Goal: Information Seeking & Learning: Learn about a topic

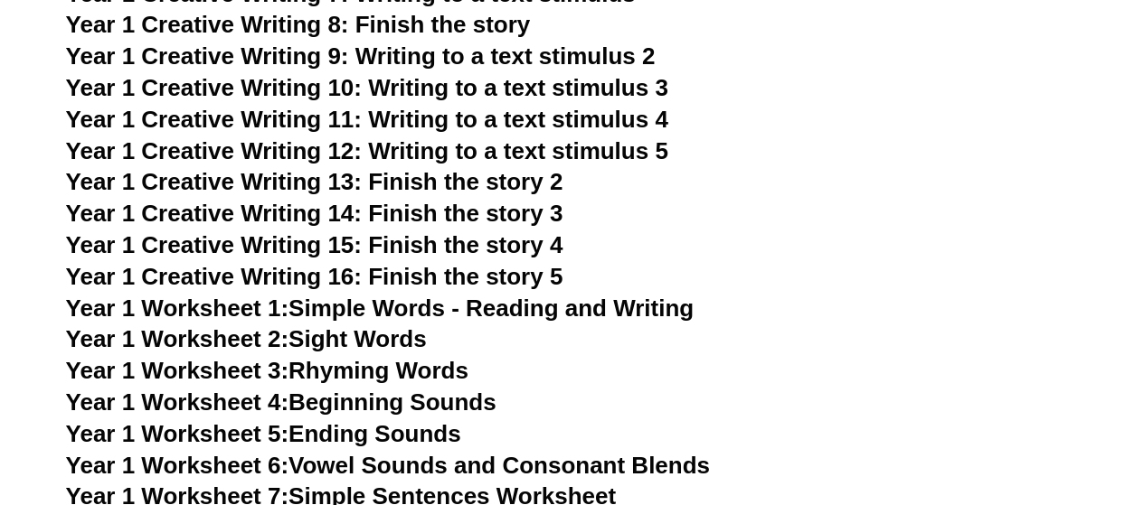
scroll to position [3620, 0]
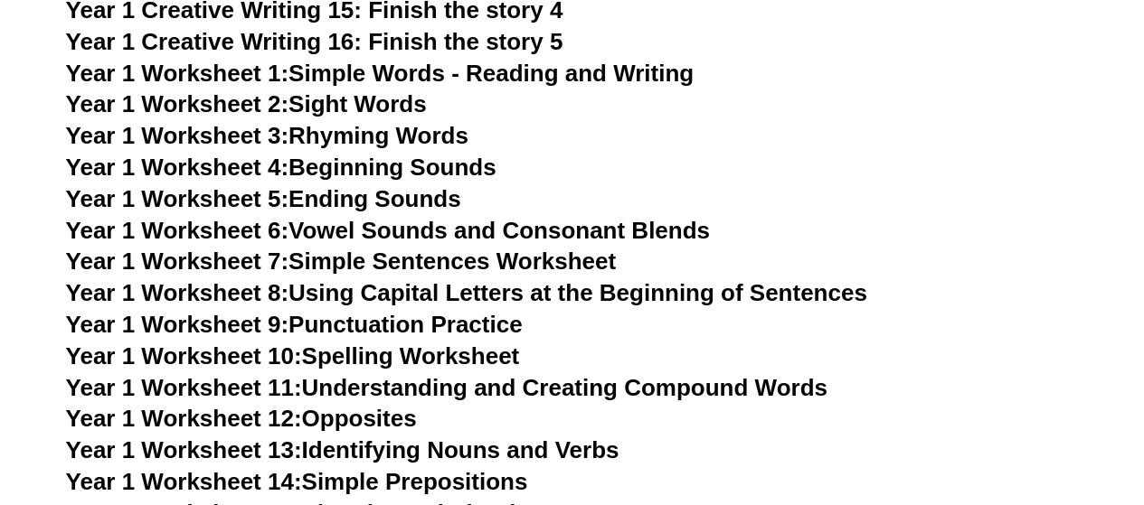
click at [399, 14] on span "Year 1 Creative Writing 15: Finish the story 4" at bounding box center [314, 9] width 497 height 27
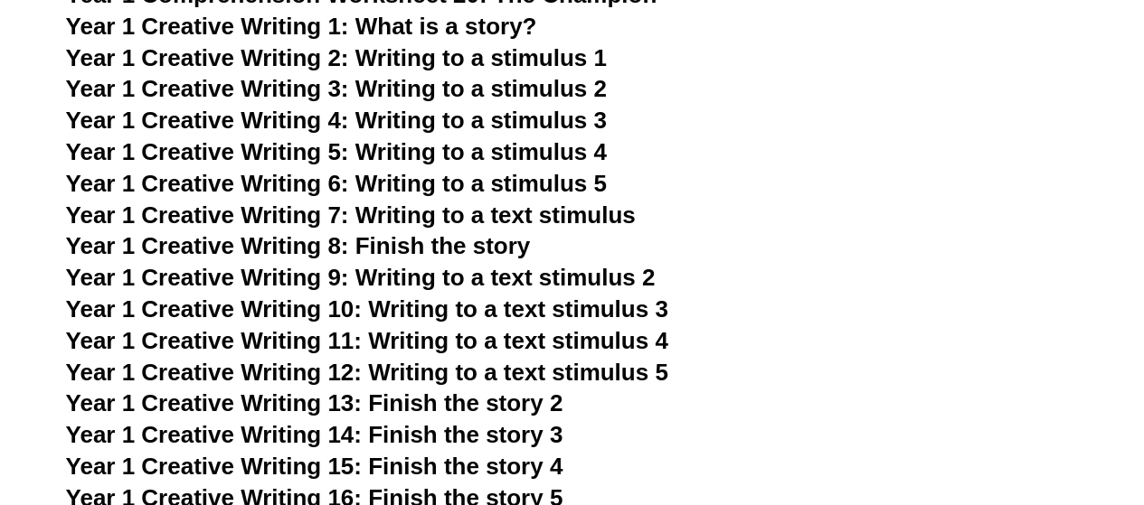
scroll to position [3085, 0]
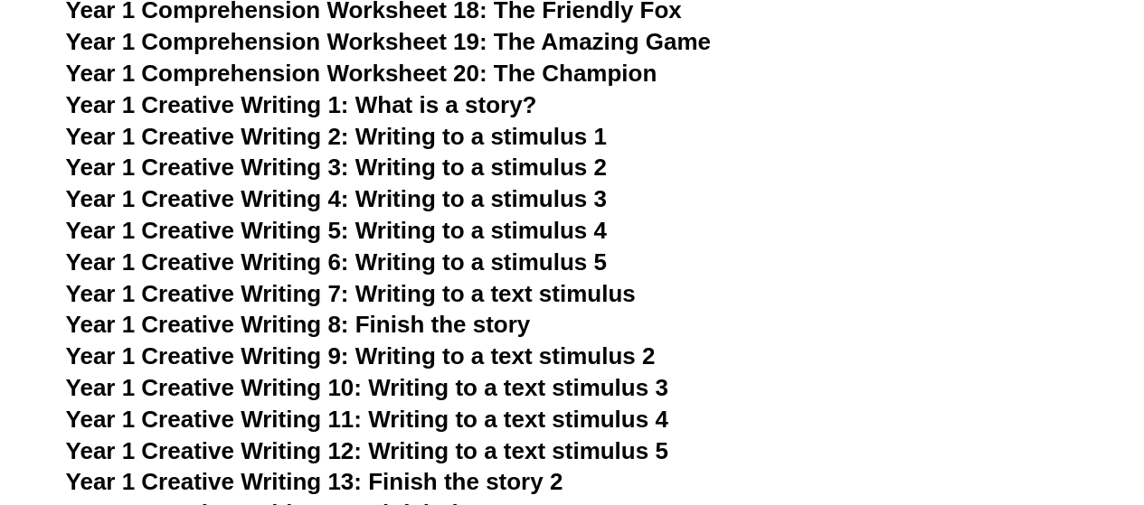
click at [393, 196] on span "Year 1 Creative Writing 4: Writing to a stimulus 3" at bounding box center [336, 198] width 541 height 27
click at [402, 12] on span "Year 1 Comprehension Worksheet 18: The Friendly Fox" at bounding box center [374, 9] width 616 height 27
click at [464, 174] on span "Year 1 Creative Writing 3: Writing to a stimulus 2" at bounding box center [336, 167] width 541 height 27
click at [403, 200] on span "Year 1 Creative Writing 4: Writing to a stimulus 3" at bounding box center [336, 198] width 541 height 27
click at [424, 231] on span "Year 1 Creative Writing 5: Writing to a stimulus 4" at bounding box center [336, 230] width 541 height 27
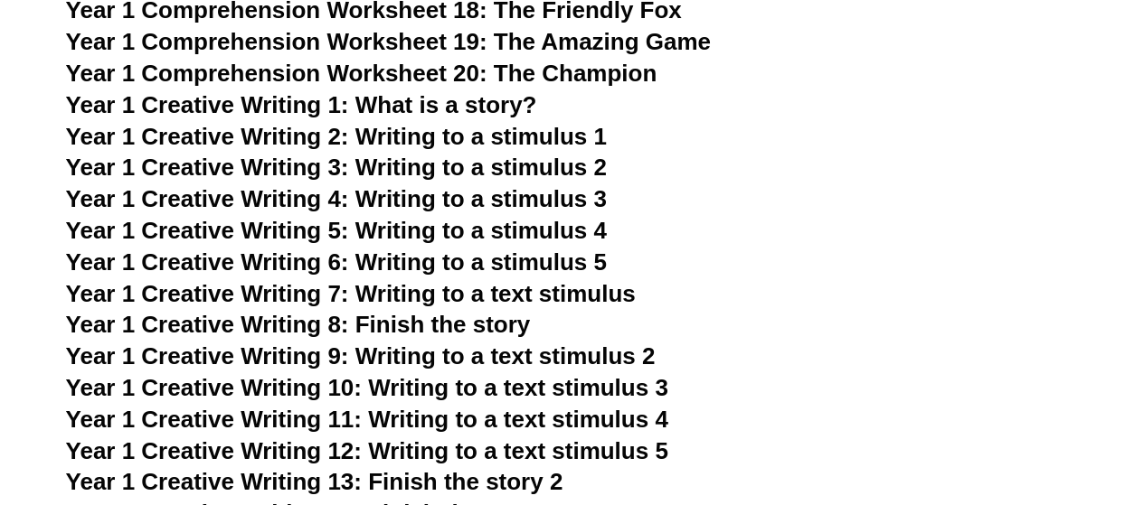
click at [424, 134] on span "Year 1 Creative Writing 2: Writing to a stimulus 1" at bounding box center [336, 136] width 541 height 27
click at [449, 269] on span "Year 1 Creative Writing 6: Writing to a stimulus 5" at bounding box center [336, 262] width 541 height 27
click at [476, 234] on span "Year 1 Creative Writing 5: Writing to a stimulus 4" at bounding box center [336, 230] width 541 height 27
click at [447, 360] on span "Year 1 Creative Writing 9: Writing to a text stimulus 2" at bounding box center [361, 356] width 590 height 27
click at [414, 387] on span "Year 1 Creative Writing 10: Writing to a text stimulus 3" at bounding box center [367, 387] width 602 height 27
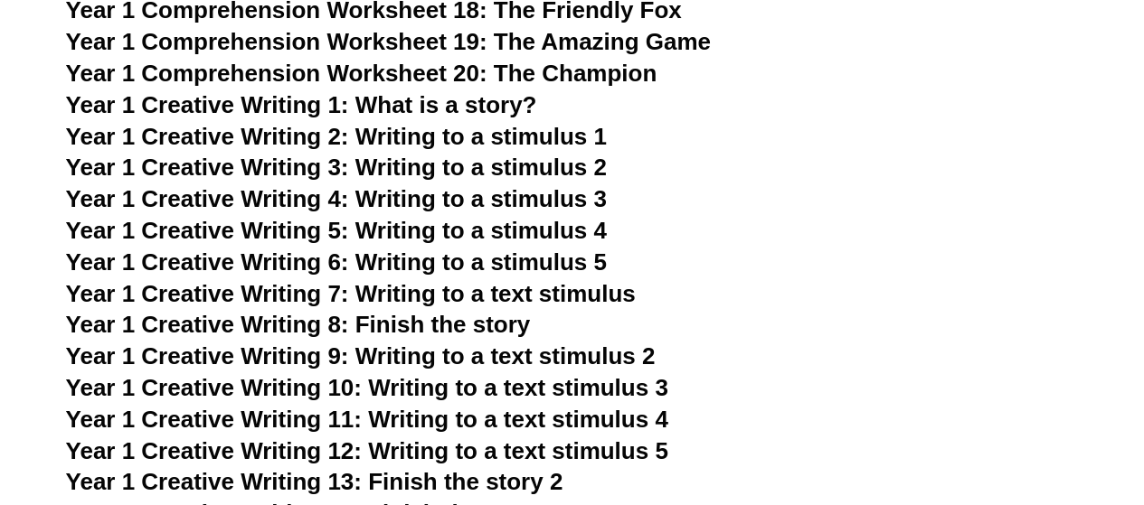
click at [444, 424] on span "Year 1 Creative Writing 11: Writing to a text stimulus 4" at bounding box center [367, 419] width 602 height 27
click at [474, 457] on span "Year 1 Creative Writing 12: Writing to a text stimulus 5" at bounding box center [367, 451] width 602 height 27
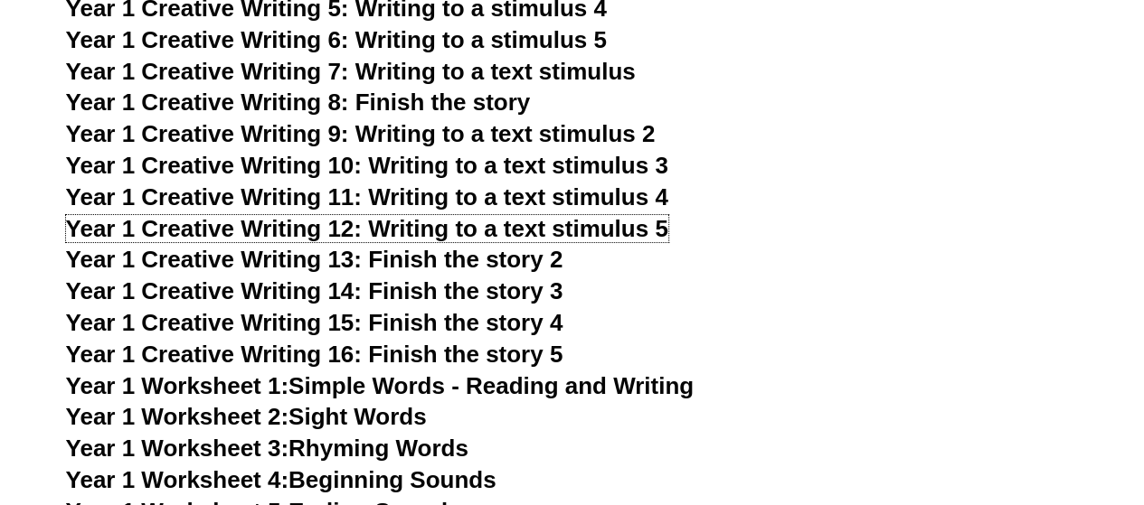
scroll to position [3411, 0]
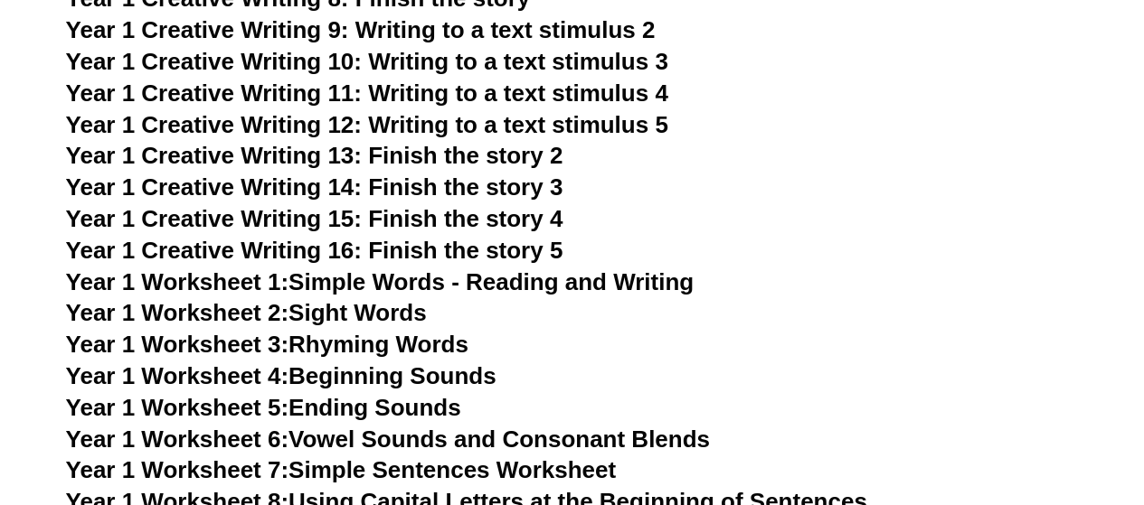
click at [385, 156] on span "Year 1 Creative Writing 13: Finish the story 2" at bounding box center [314, 155] width 497 height 27
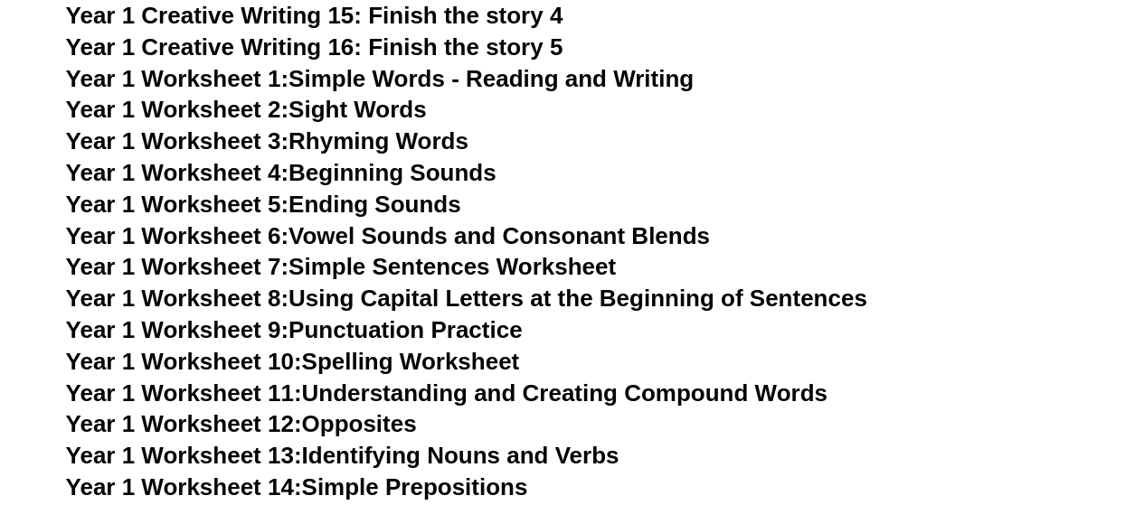
scroll to position [3620, 0]
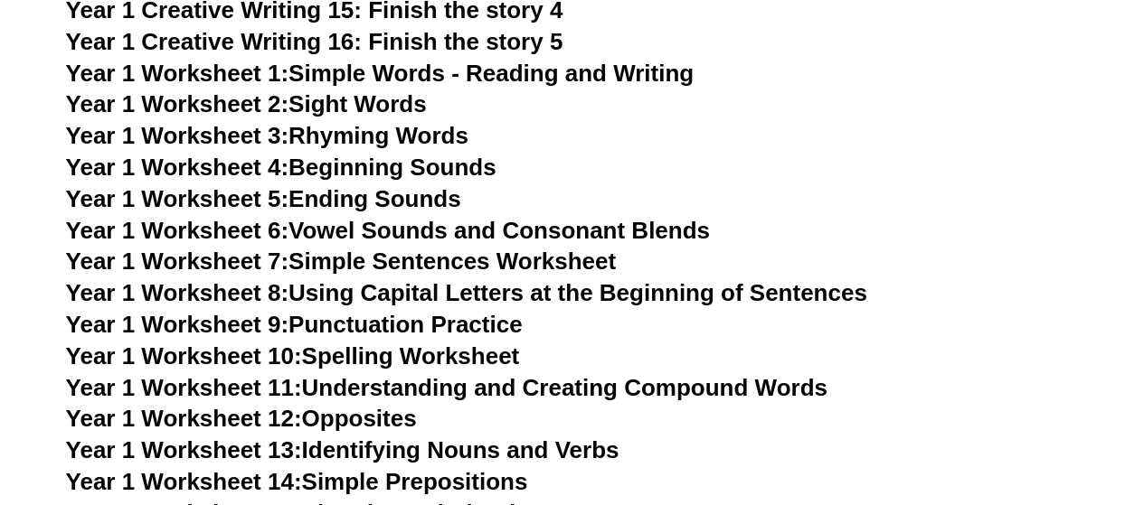
click at [342, 453] on link "Year 1 Worksheet 13: Identifying Nouns and Verbs" at bounding box center [342, 450] width 553 height 27
click at [389, 327] on link "Year 1 Worksheet 9: Punctuation Practice" at bounding box center [294, 324] width 457 height 27
